Goal: Transaction & Acquisition: Purchase product/service

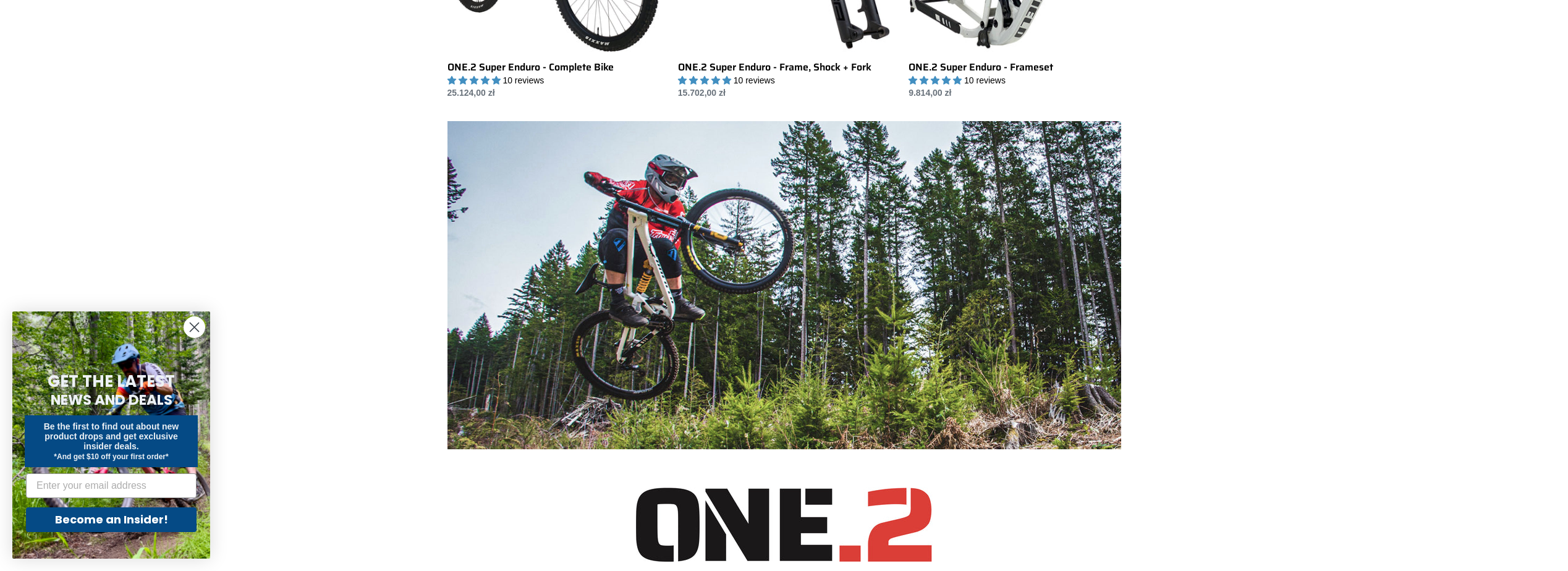
scroll to position [309, 0]
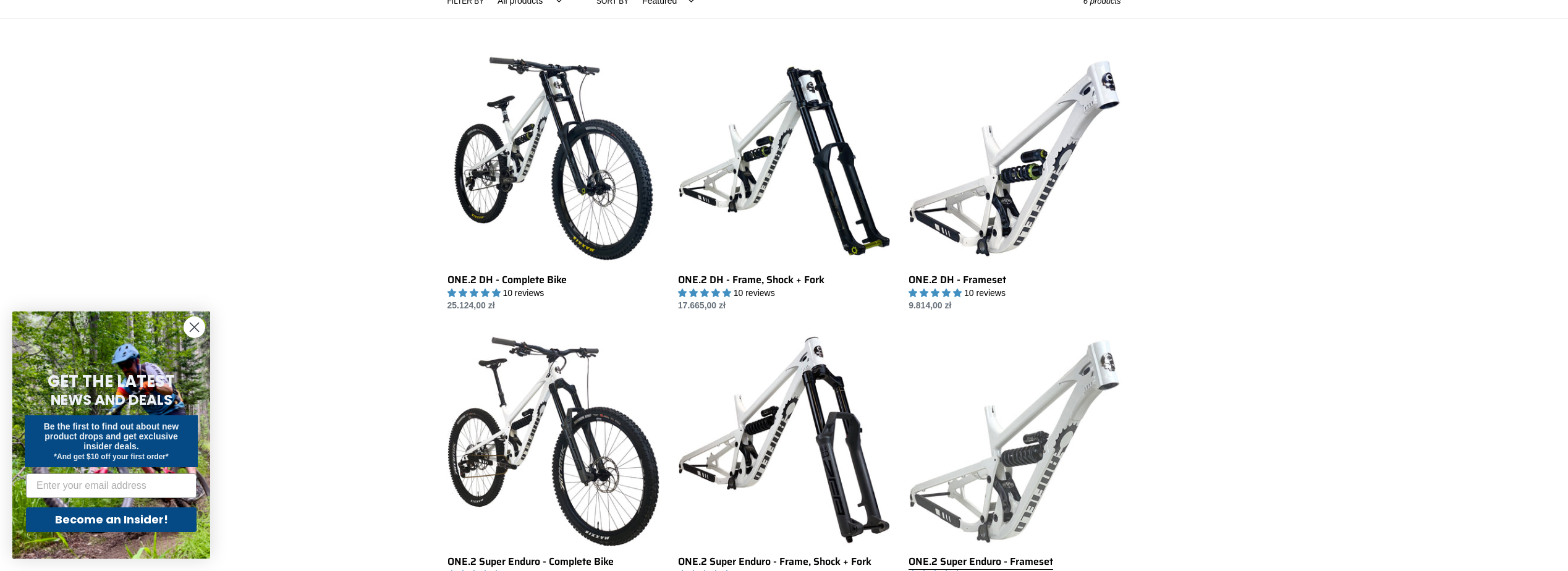
click at [1068, 393] on link "ONE.2 Super Enduro - Frameset" at bounding box center [1014, 464] width 212 height 260
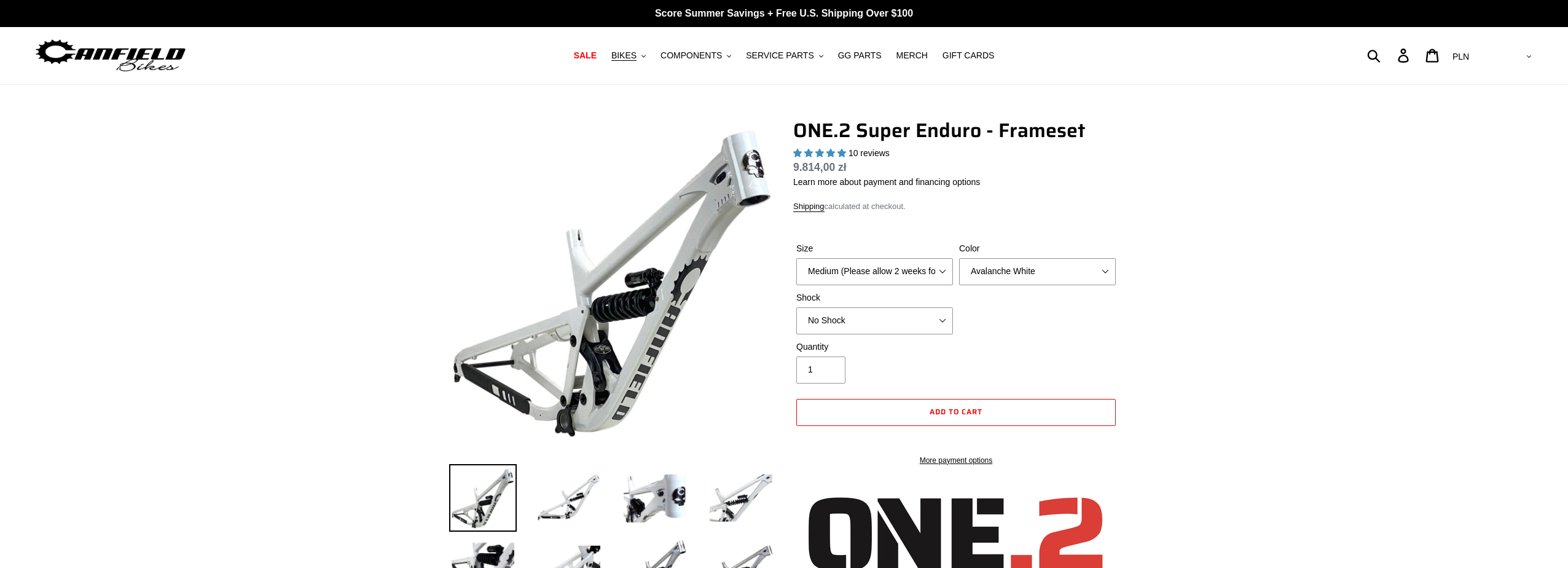
select select "highest-rating"
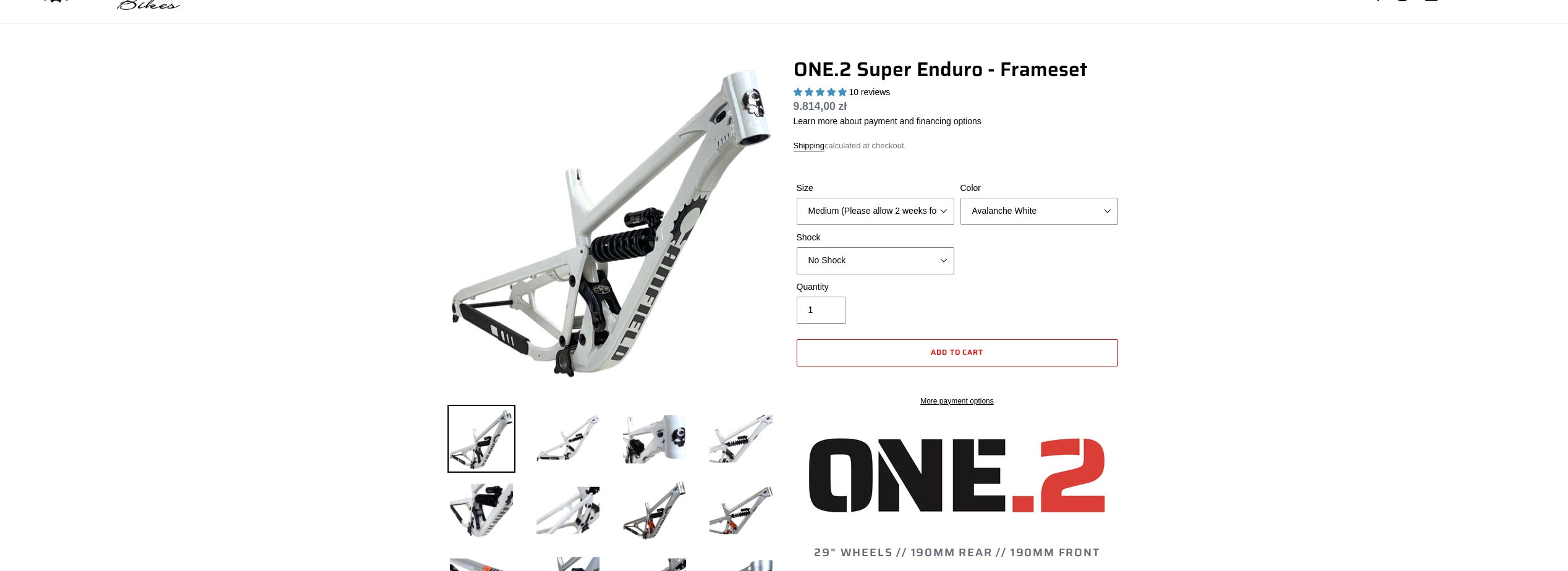
click at [949, 259] on select "No Shock RockShox Vivid Coil" at bounding box center [875, 261] width 158 height 27
select select "RockShox Vivid Coil"
click at [797, 247] on select "No Shock RockShox Vivid Coil" at bounding box center [875, 261] width 158 height 27
click at [911, 221] on select "Medium (Please allow 2 weeks for delivery) Large (Sold Out)" at bounding box center [875, 211] width 158 height 27
click at [1030, 213] on select "Avalanche White Bentonite Grey" at bounding box center [1039, 211] width 158 height 27
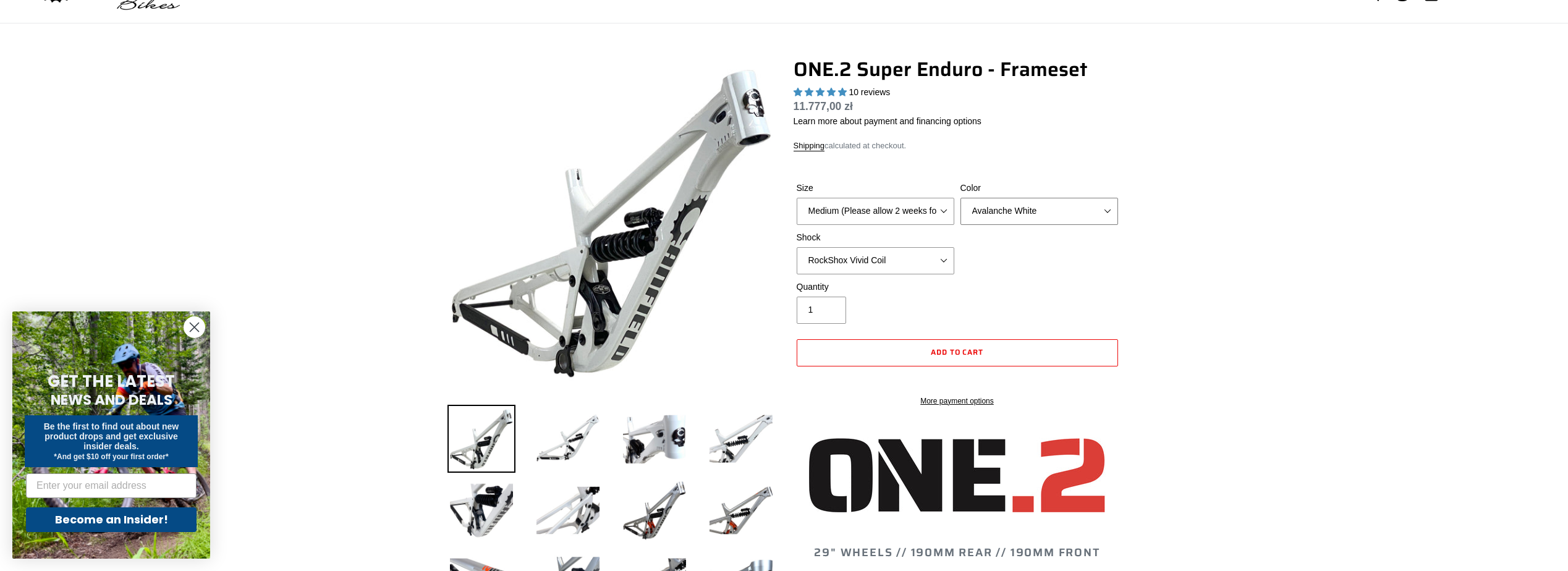
select select "Bentonite Grey"
click at [960, 198] on select "Avalanche White Bentonite Grey" at bounding box center [1039, 211] width 158 height 27
